Goal: Information Seeking & Learning: Learn about a topic

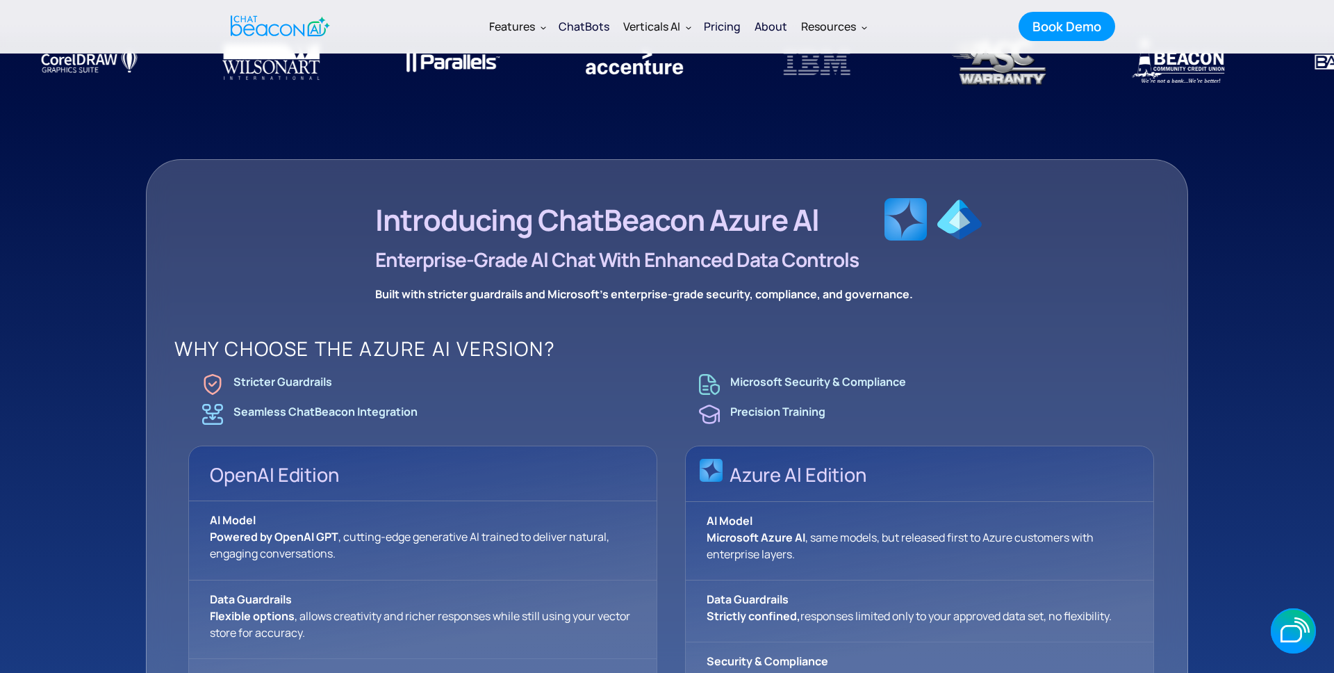
scroll to position [908, 0]
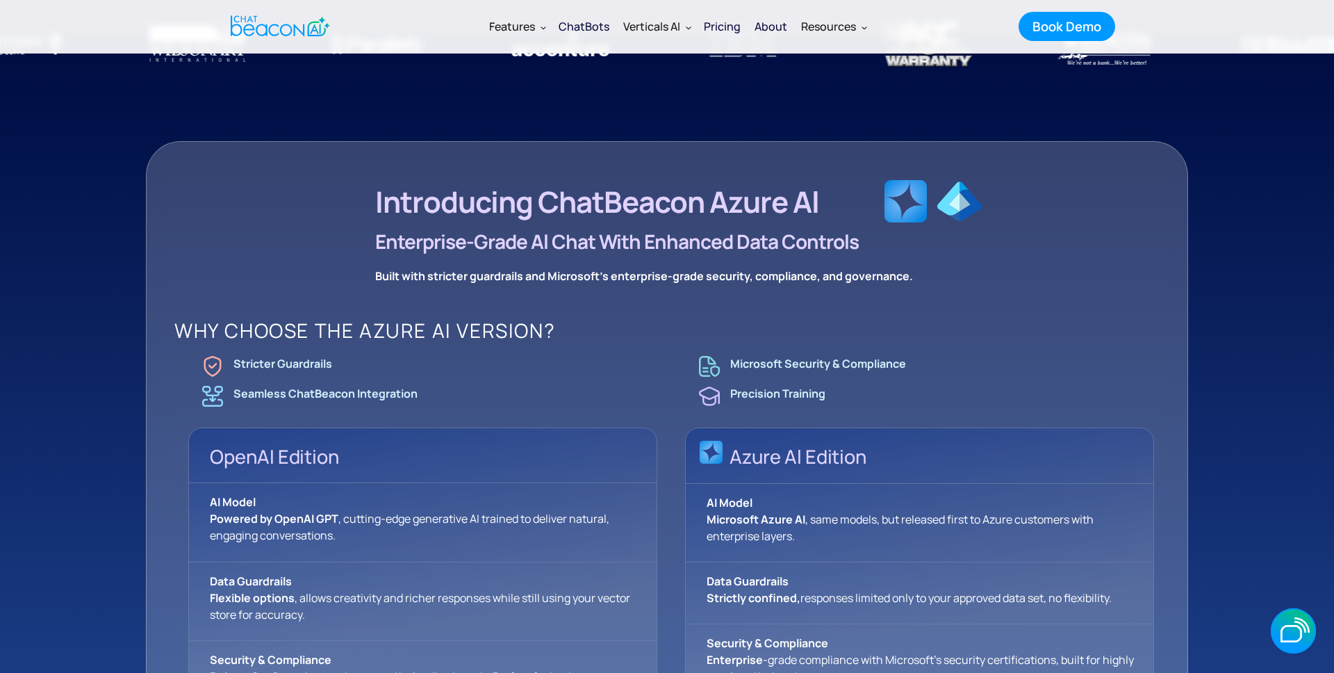
click at [575, 24] on div "ChatBots" at bounding box center [584, 26] width 51 height 19
